Goal: Check status: Check status

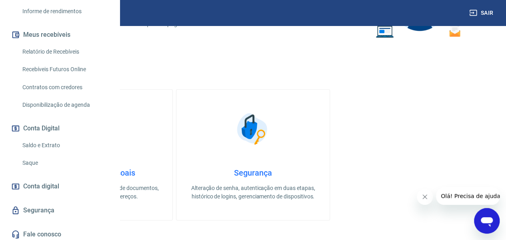
scroll to position [186, 0]
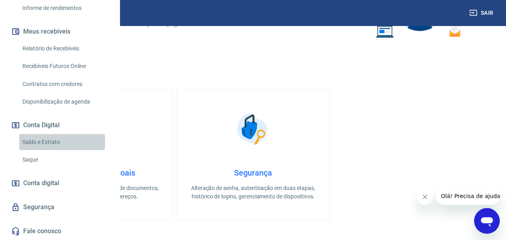
click at [48, 142] on link "Saldo e Extrato" at bounding box center [64, 142] width 91 height 16
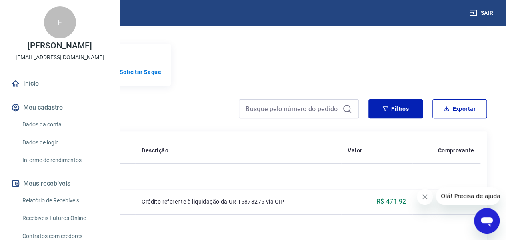
scroll to position [92, 0]
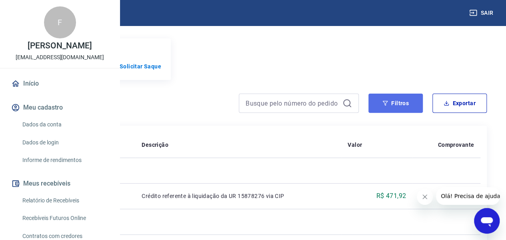
click at [394, 113] on button "Filtros" at bounding box center [395, 103] width 54 height 19
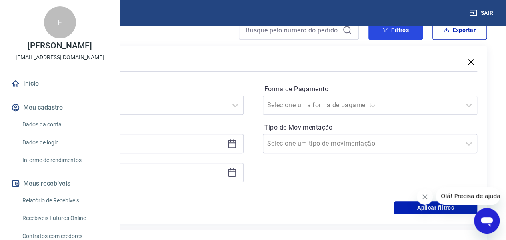
scroll to position [172, 0]
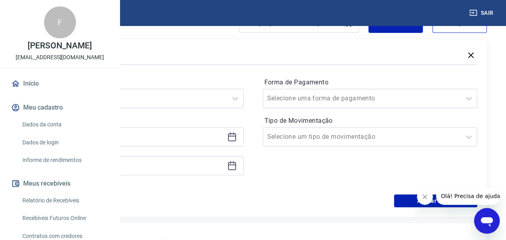
click at [237, 142] on icon at bounding box center [232, 137] width 10 height 10
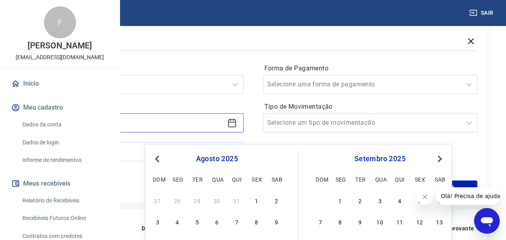
scroll to position [225, 0]
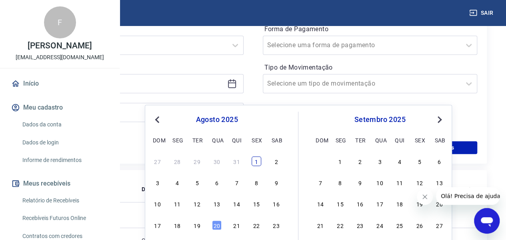
click at [256, 159] on div "1" at bounding box center [257, 161] width 10 height 10
type input "[DATE]"
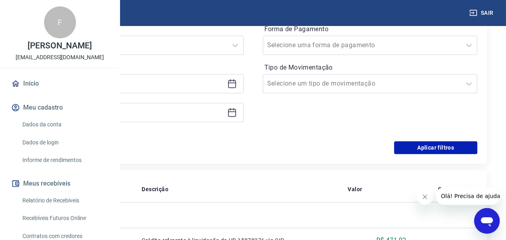
click at [237, 117] on icon at bounding box center [232, 113] width 10 height 10
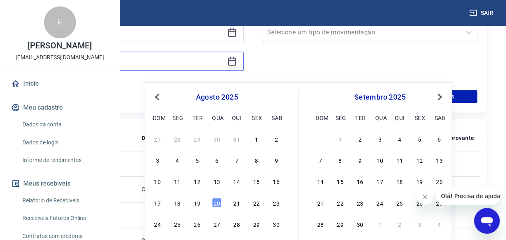
scroll to position [278, 0]
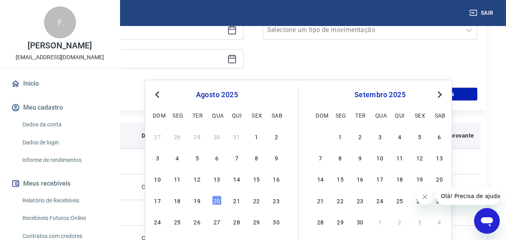
drag, startPoint x: 198, startPoint y: 200, endPoint x: 365, endPoint y: 144, distance: 176.2
click at [198, 200] on div "19" at bounding box center [197, 200] width 10 height 10
type input "[DATE]"
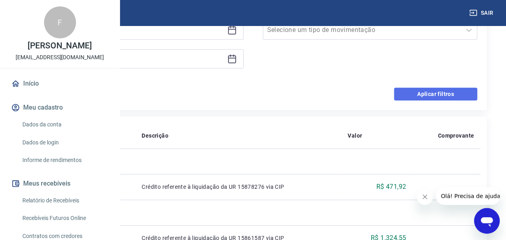
click at [451, 100] on button "Aplicar filtros" at bounding box center [435, 94] width 83 height 13
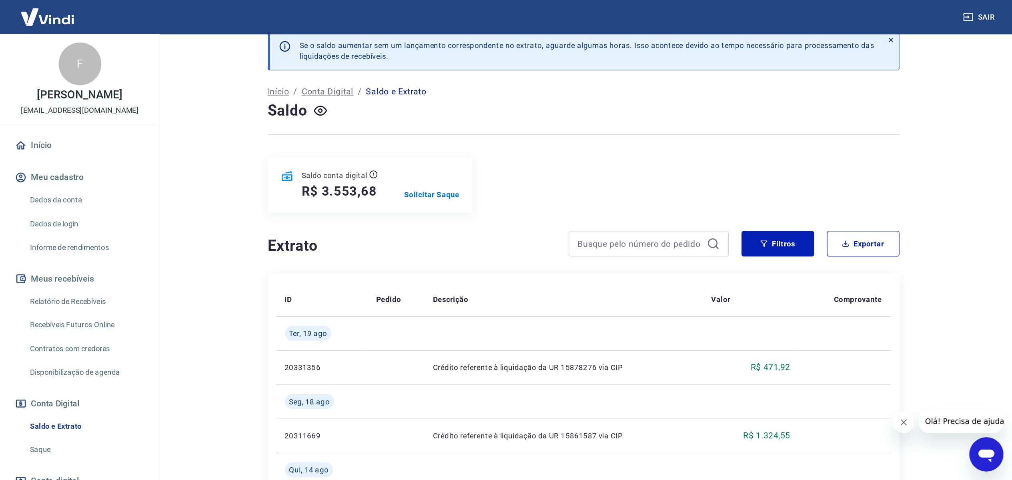
scroll to position [12, 0]
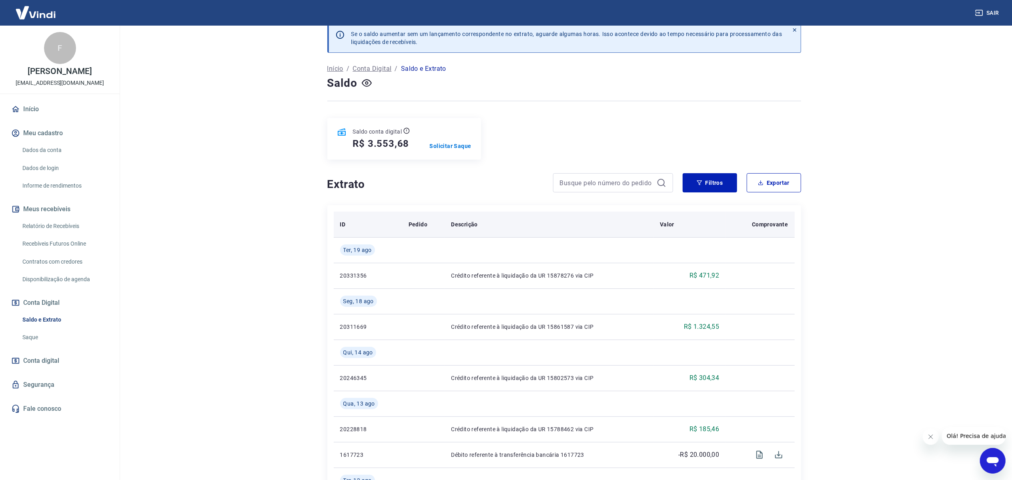
drag, startPoint x: 457, startPoint y: 3, endPoint x: 639, endPoint y: 236, distance: 295.9
click at [512, 236] on th "Descrição" at bounding box center [549, 225] width 209 height 26
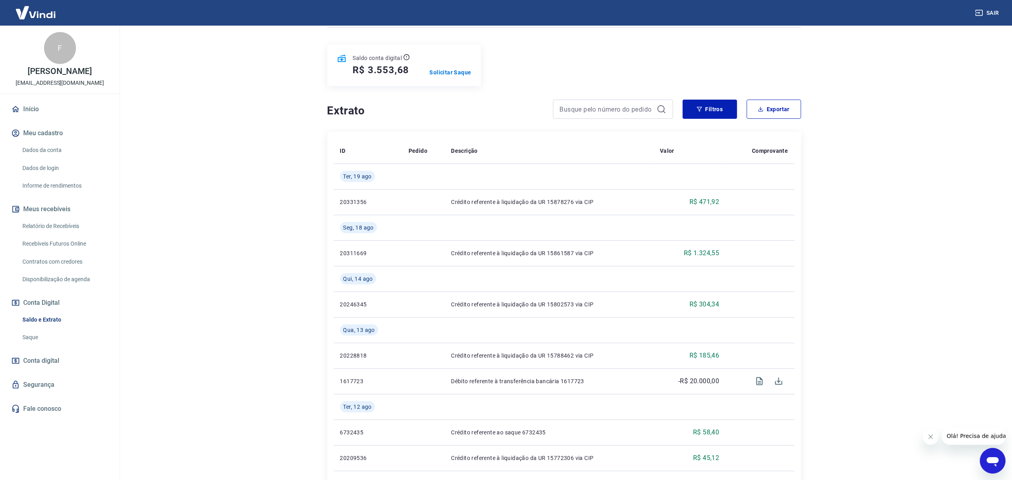
scroll to position [110, 0]
